Goal: Check status: Check status

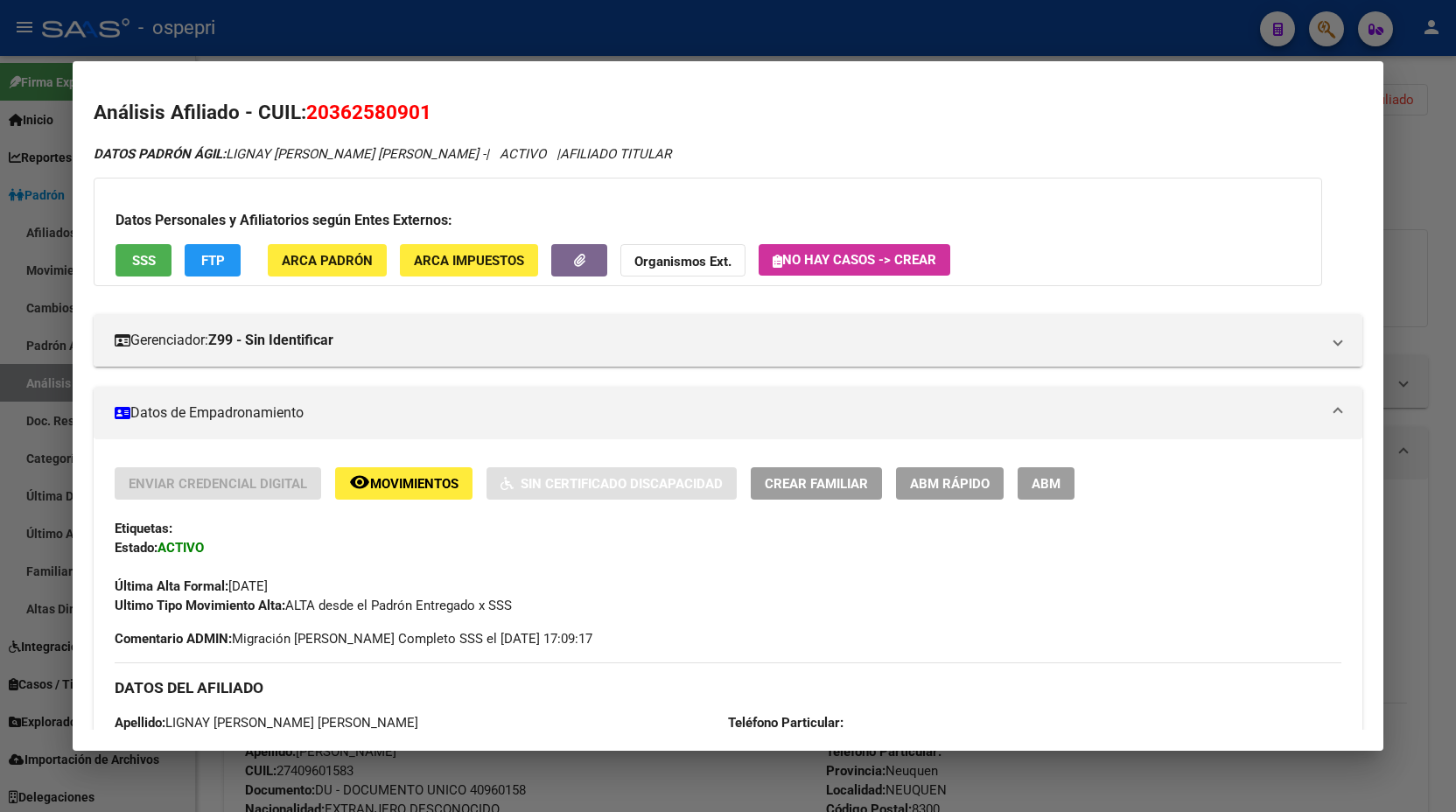
click at [1401, 188] on div at bounding box center [728, 406] width 1456 height 812
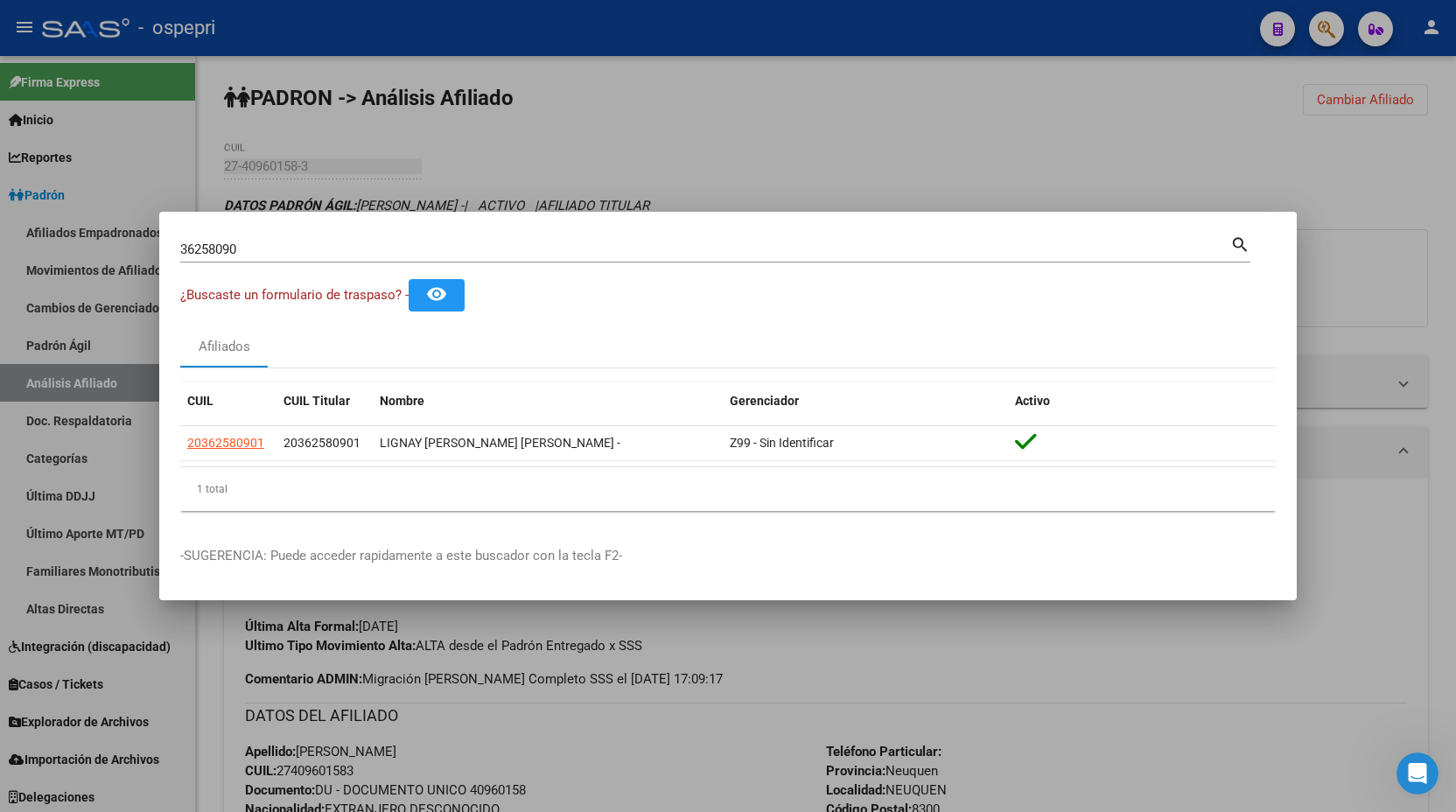
click at [241, 253] on input "36258090" at bounding box center [706, 249] width 1050 height 16
paste input "5060004"
type input "35060004"
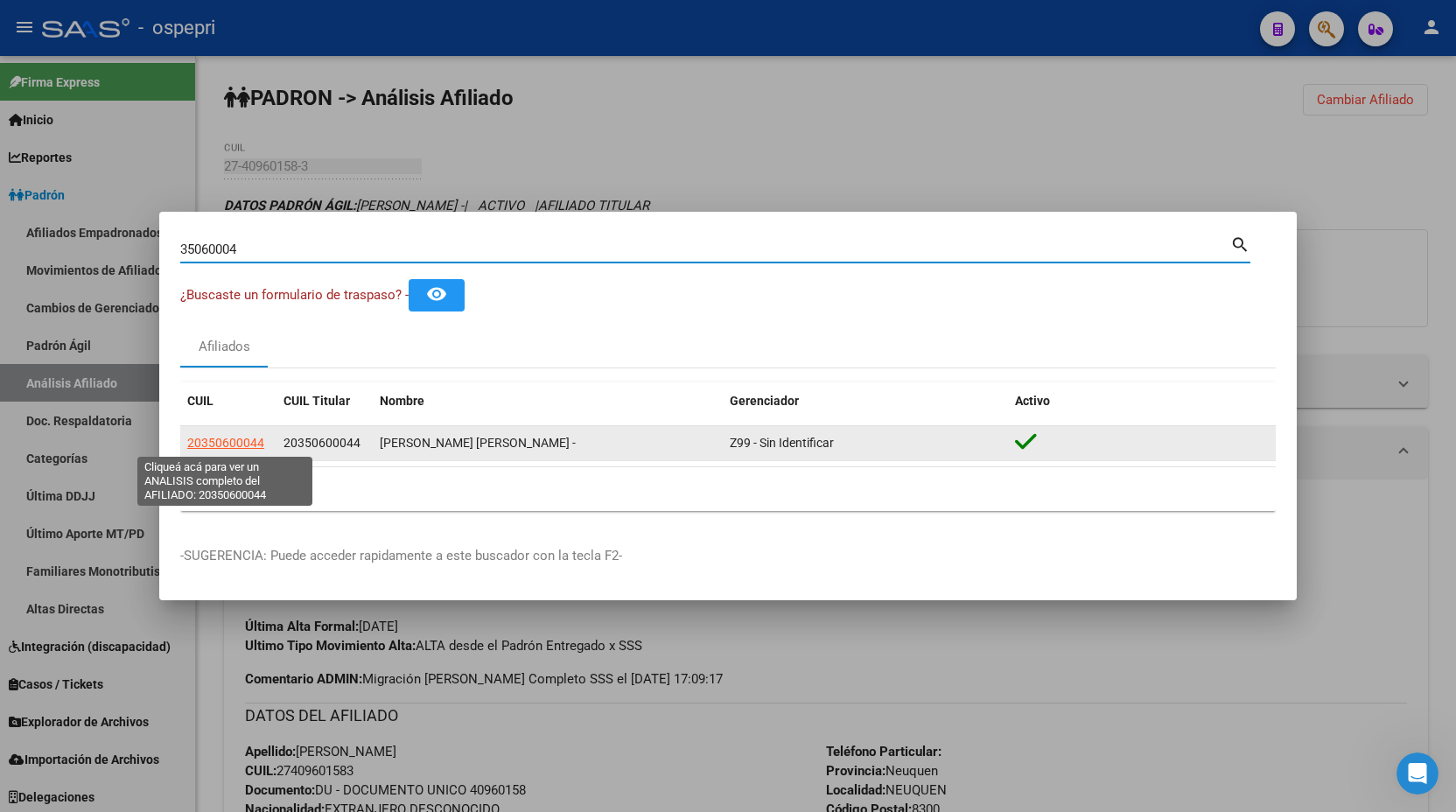
click at [231, 447] on span "20350600044" at bounding box center [226, 443] width 77 height 14
type textarea "20350600044"
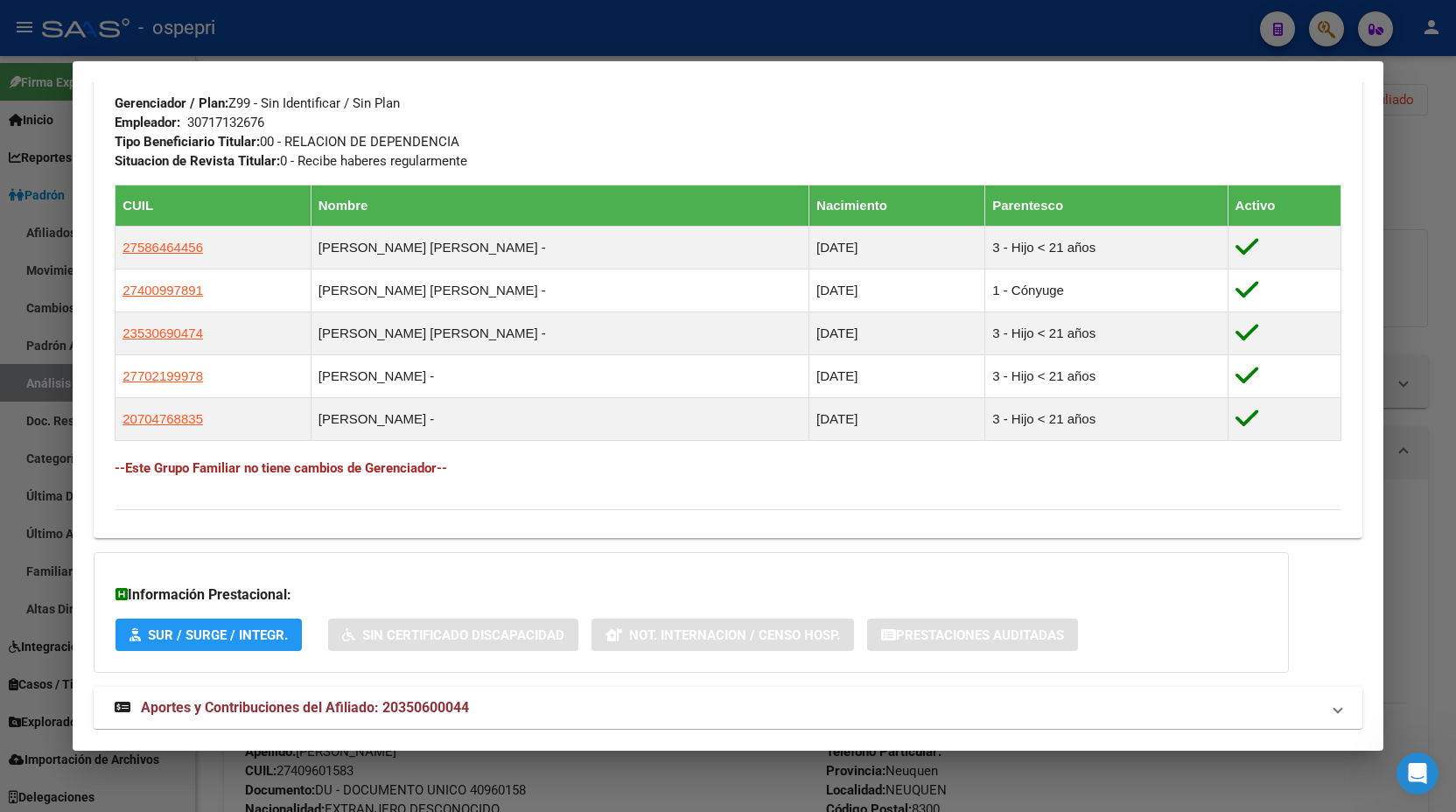
scroll to position [902, 0]
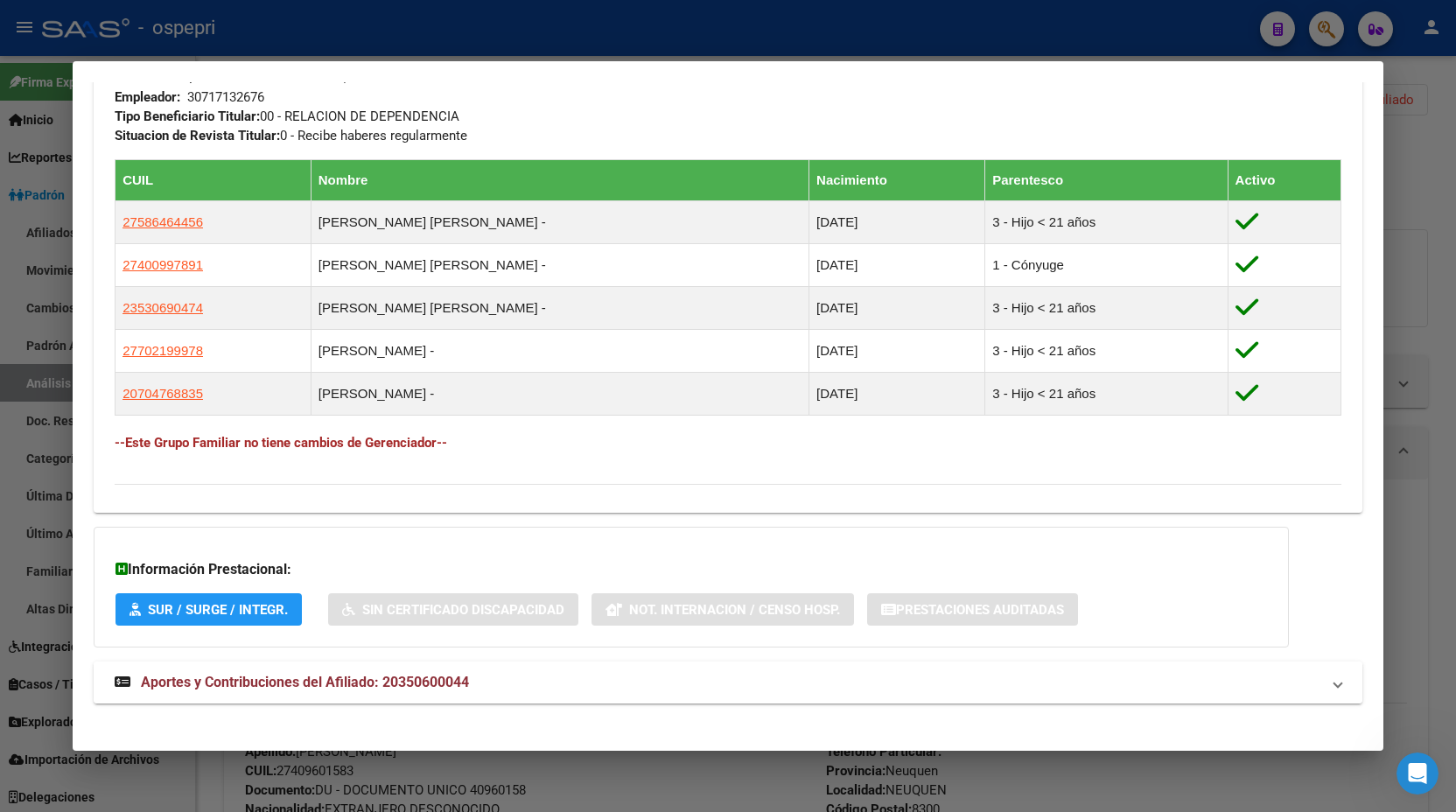
click at [480, 682] on mat-panel-title "Aportes y Contribuciones del Afiliado: 20350600044" at bounding box center [718, 682] width 1206 height 21
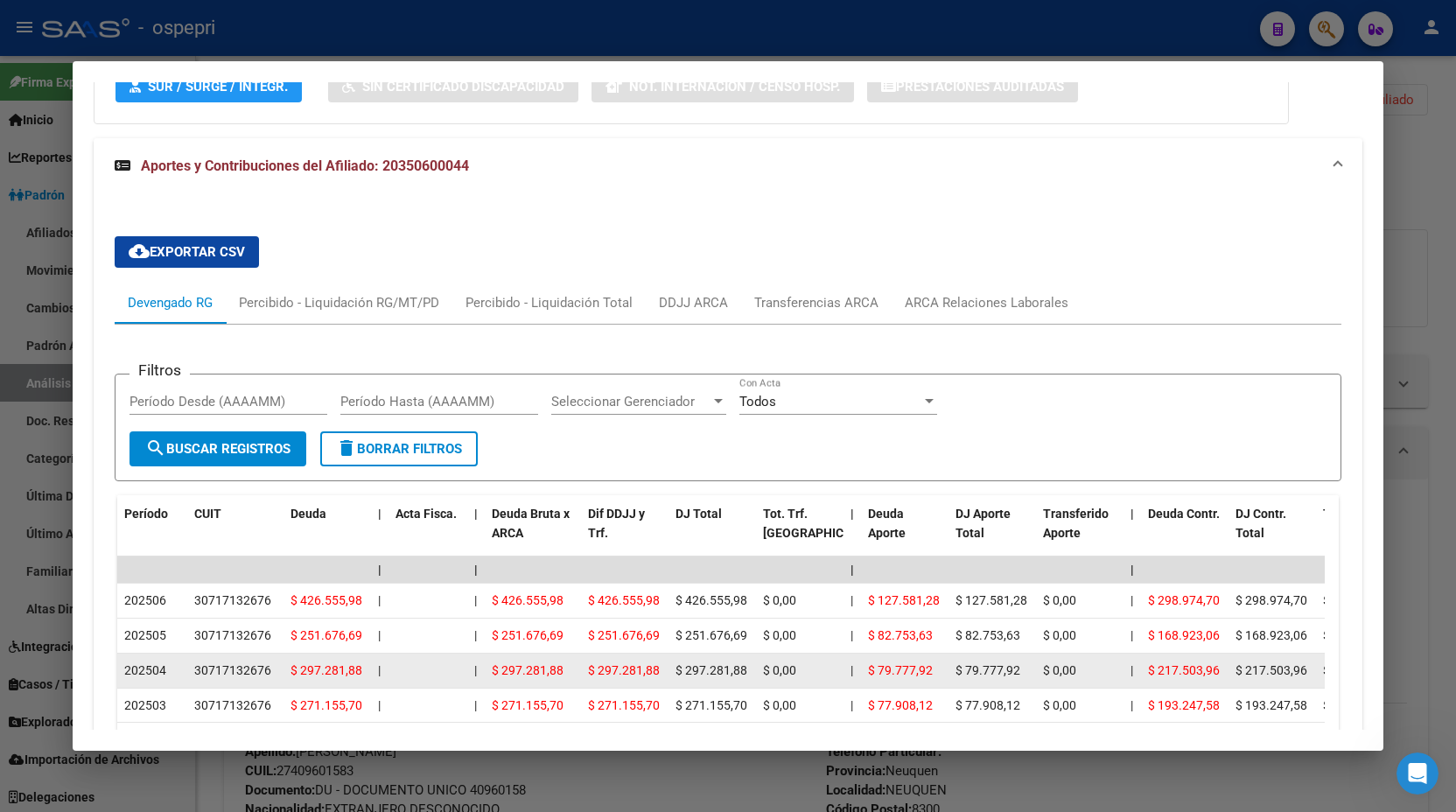
scroll to position [1515, 0]
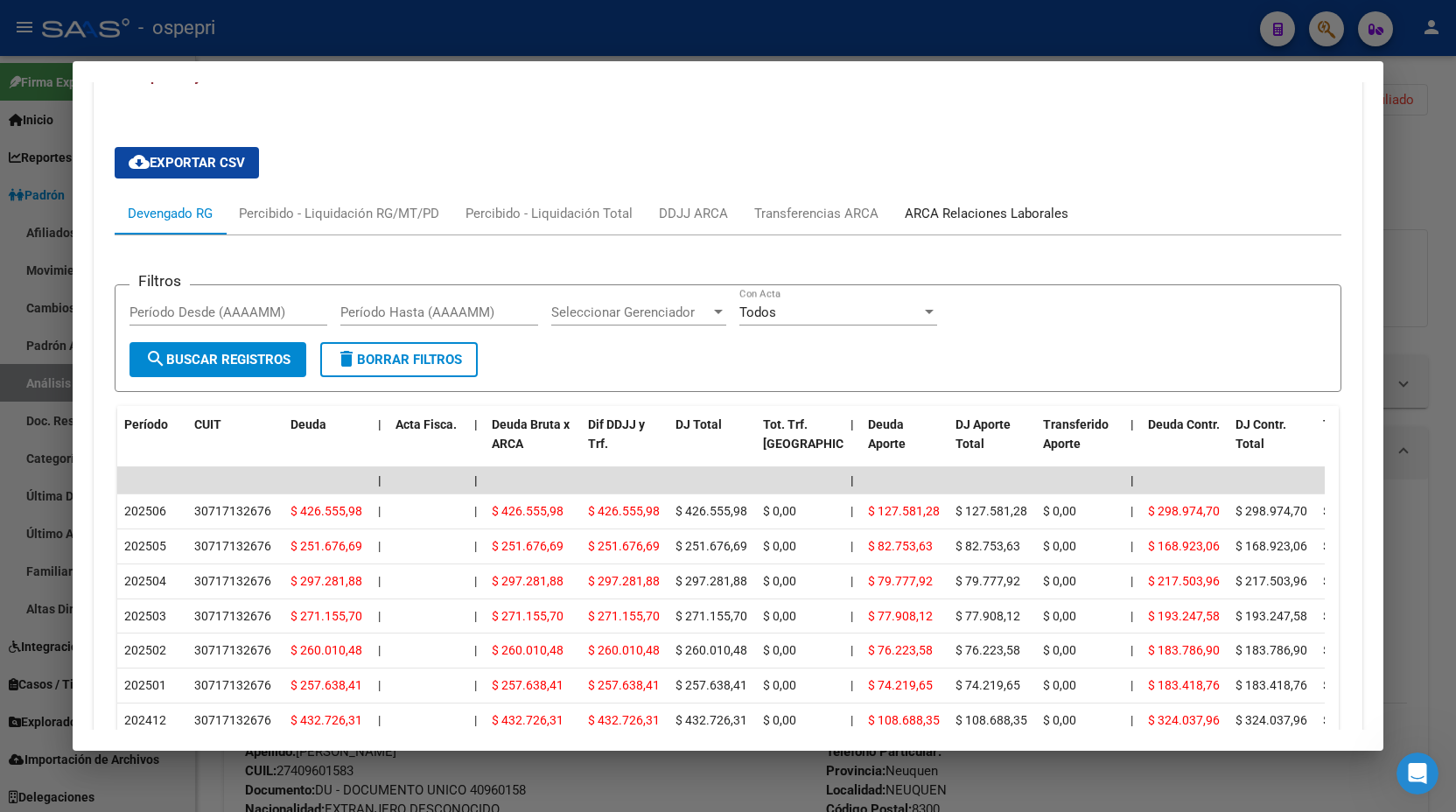
click at [1001, 206] on div "ARCA Relaciones Laborales" at bounding box center [987, 213] width 163 height 19
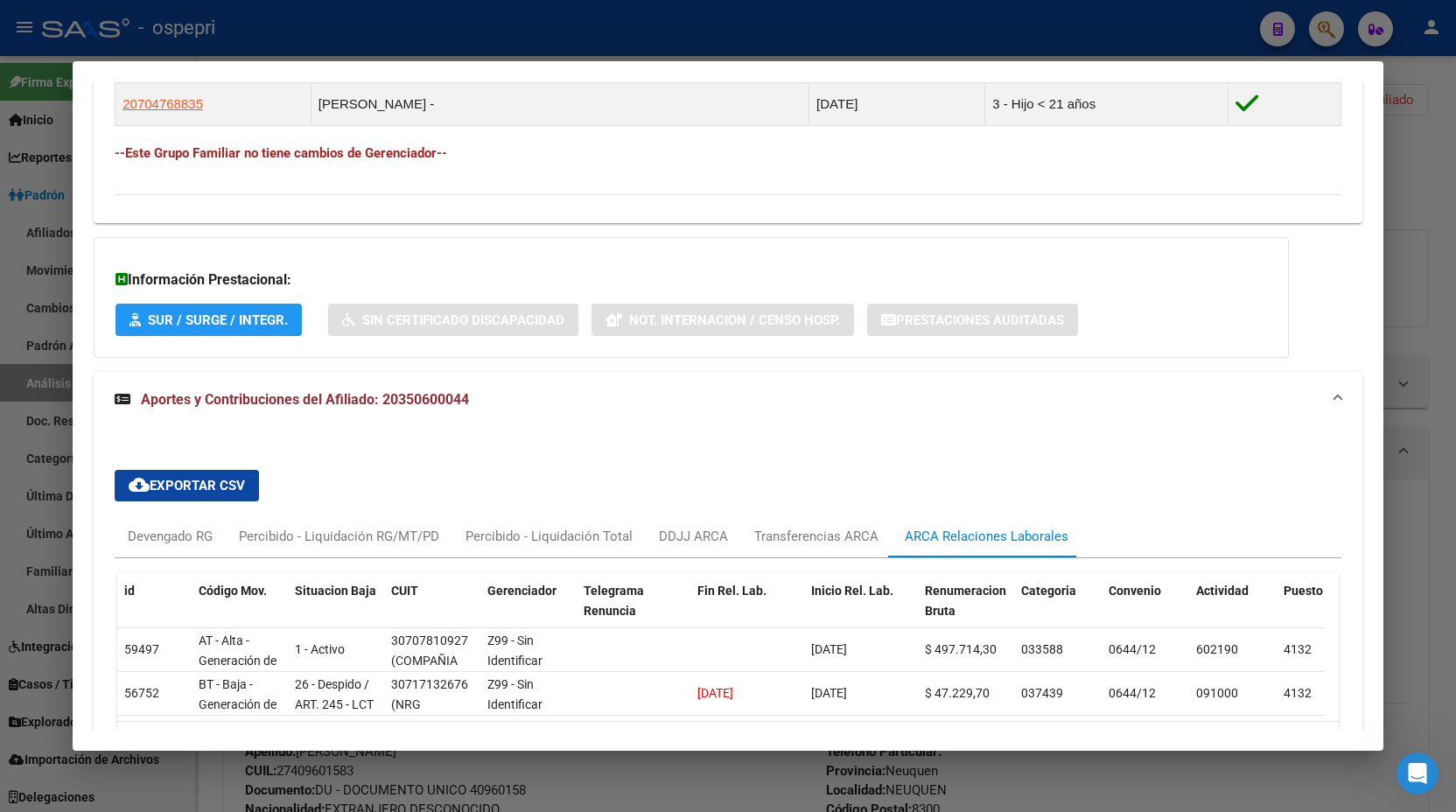
scroll to position [1321, 0]
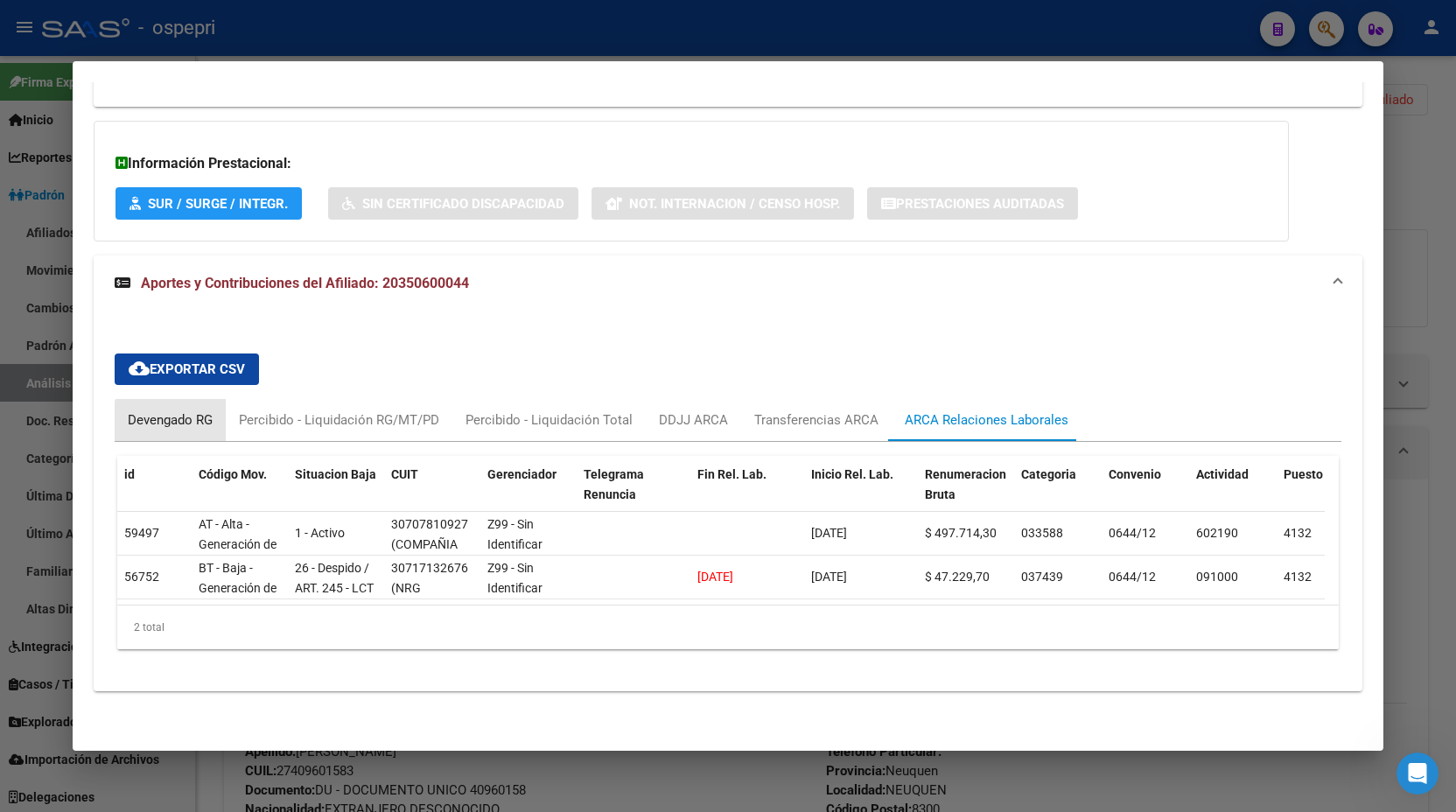
click at [182, 412] on div "Devengado RG" at bounding box center [170, 419] width 85 height 19
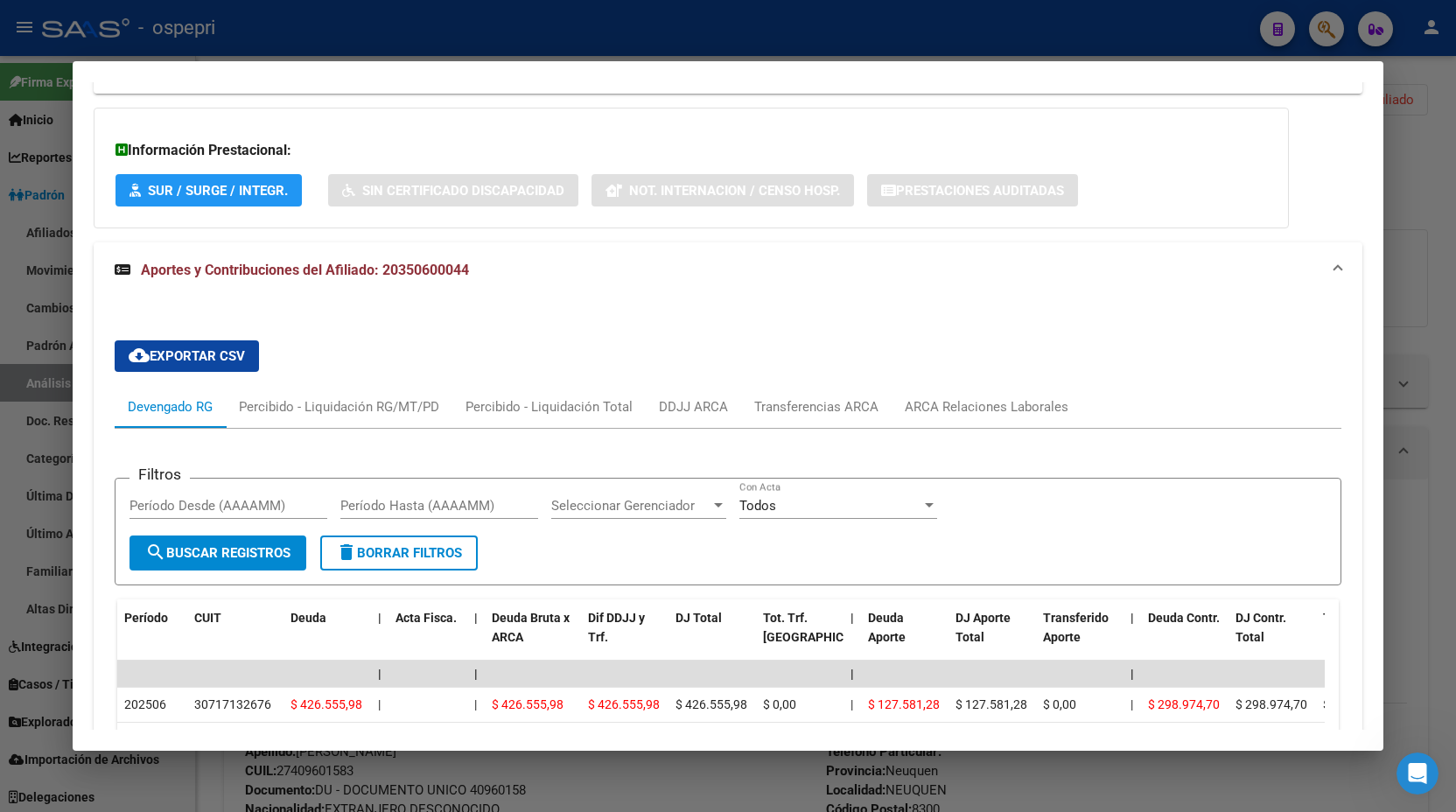
click at [1393, 329] on div at bounding box center [728, 406] width 1456 height 812
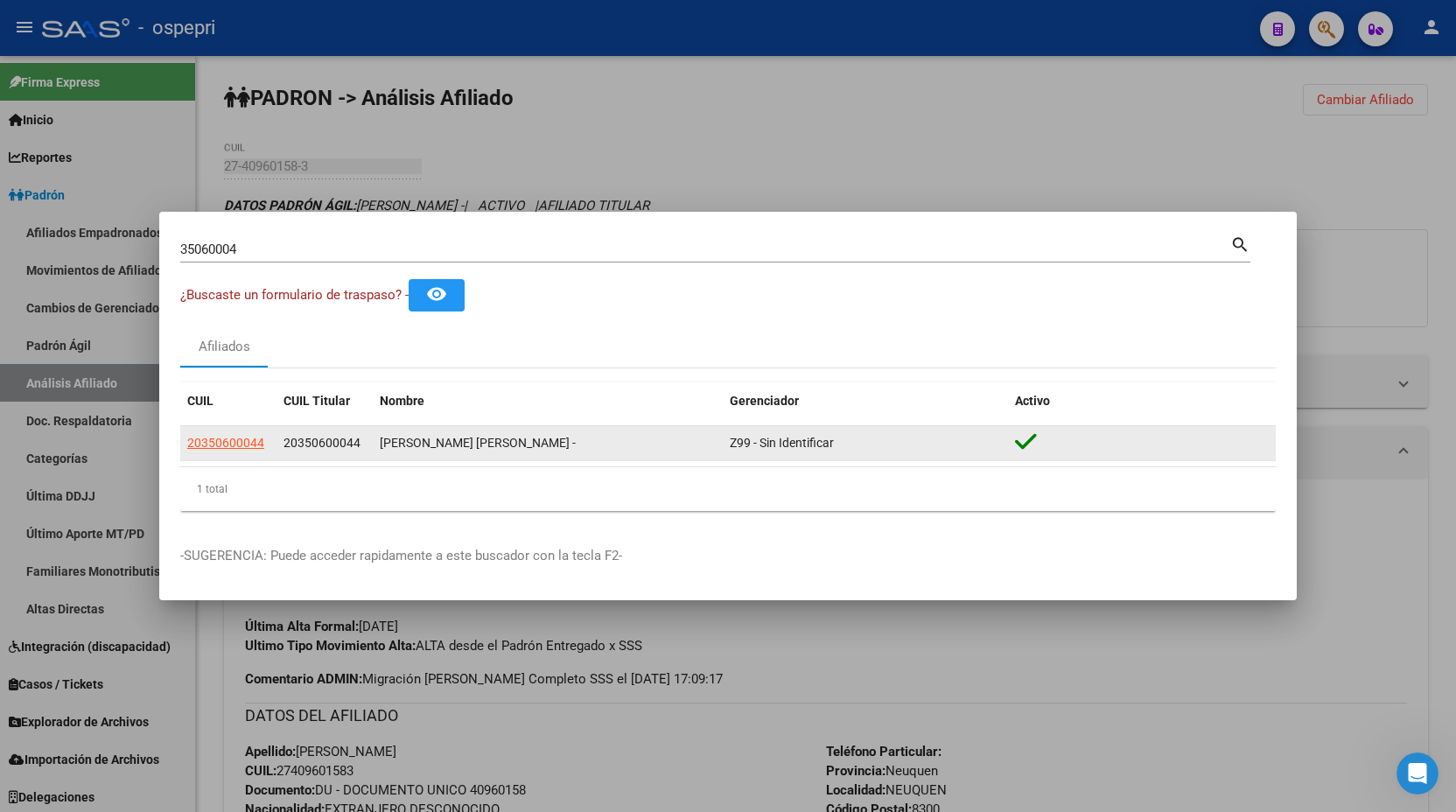
click at [224, 454] on datatable-body-cell "20350600044" at bounding box center [228, 443] width 96 height 34
click at [224, 446] on span "20350600044" at bounding box center [226, 443] width 77 height 14
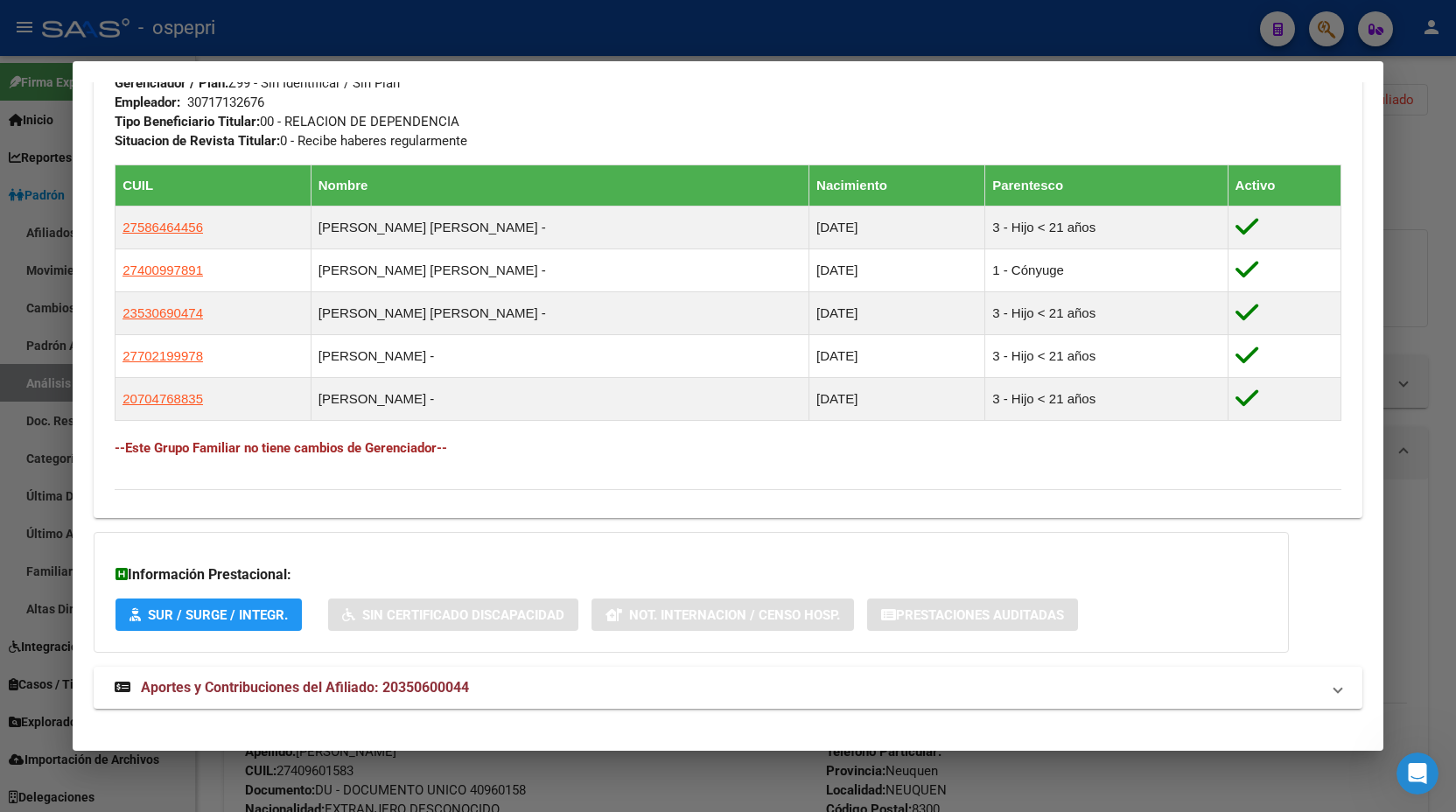
scroll to position [914, 0]
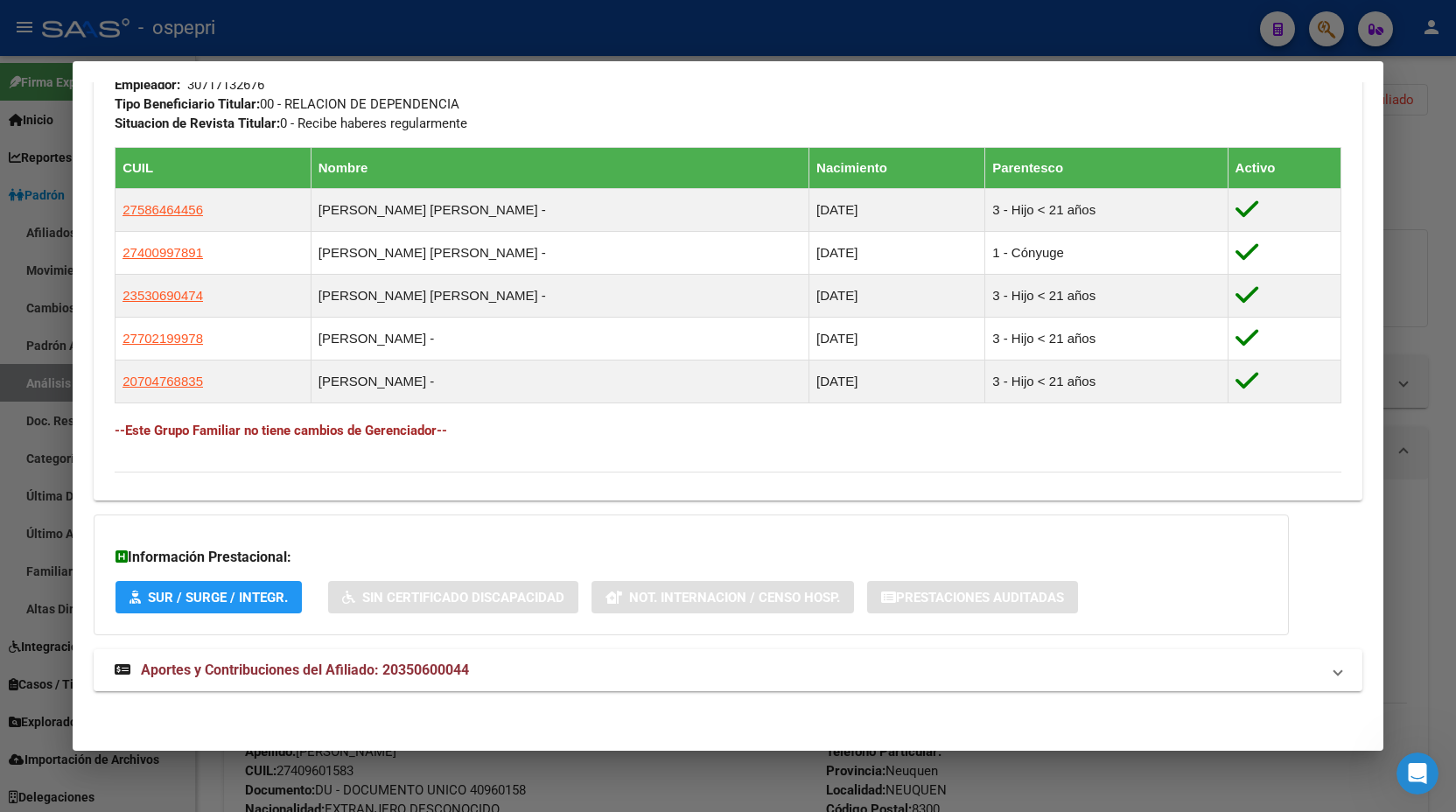
click at [389, 667] on span "Aportes y Contribuciones del Afiliado: 20350600044" at bounding box center [305, 669] width 329 height 17
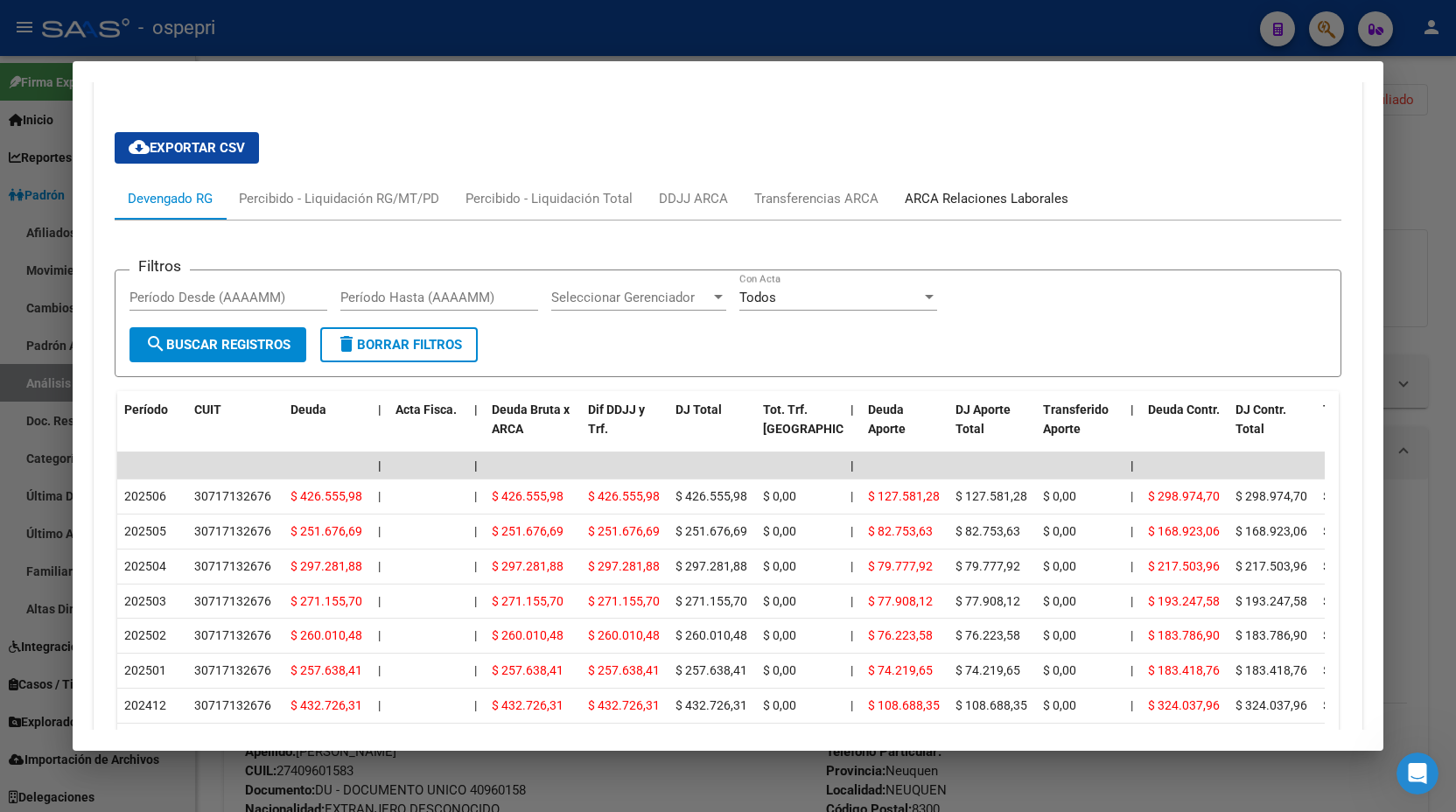
click at [933, 194] on div "ARCA Relaciones Laborales" at bounding box center [987, 198] width 163 height 19
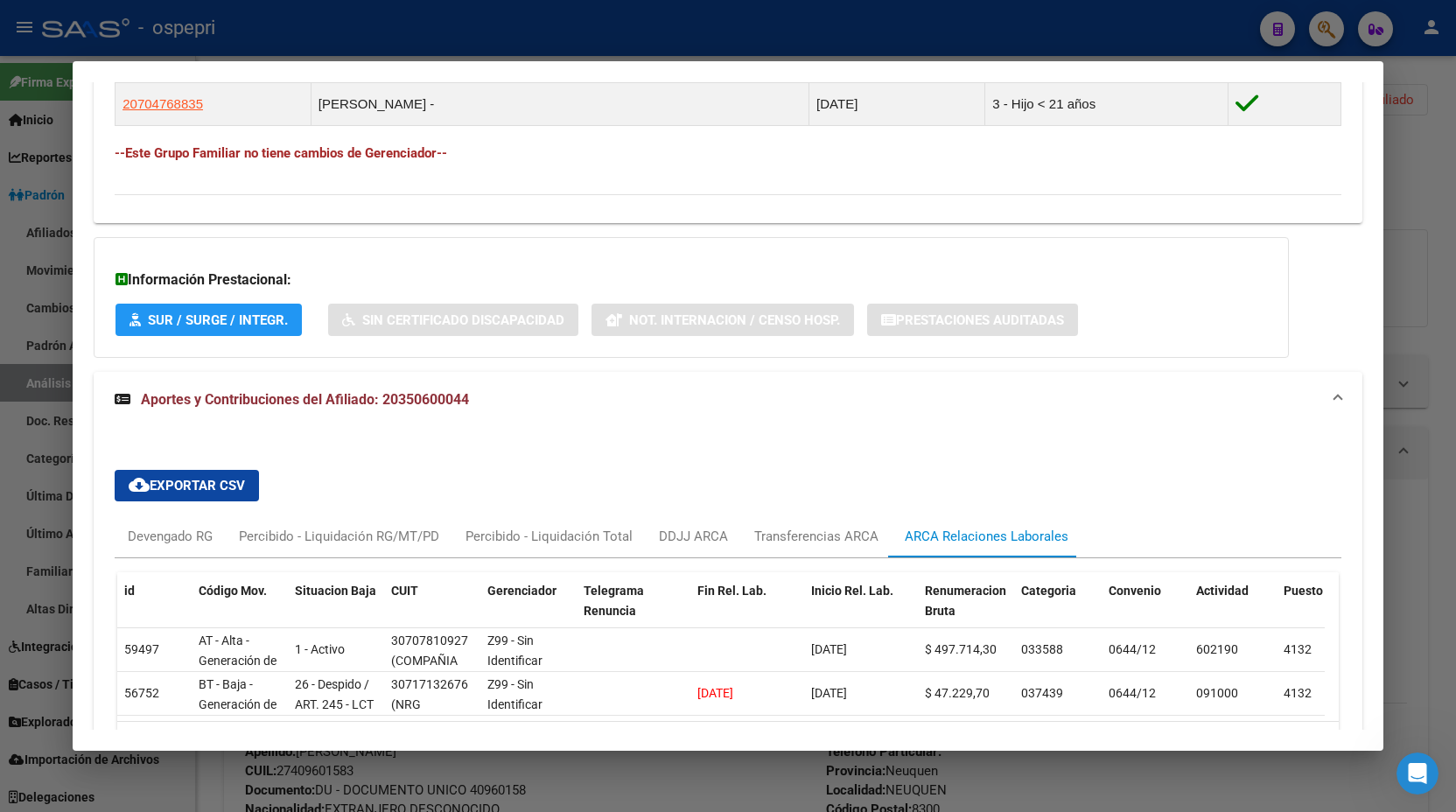
scroll to position [1321, 0]
